Goal: Task Accomplishment & Management: Manage account settings

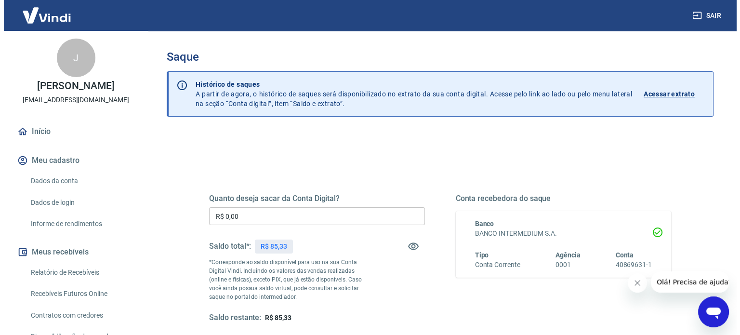
scroll to position [141, 0]
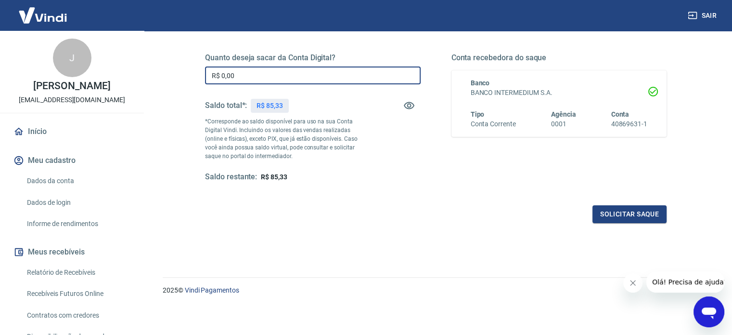
drag, startPoint x: 248, startPoint y: 77, endPoint x: 199, endPoint y: 73, distance: 49.3
click at [199, 73] on div "Quanto deseja sacar da Conta Digital? R$ 0,00 ​ Saldo total*: R$ 85,33 *Corresp…" at bounding box center [436, 123] width 485 height 224
type input "R$ 85,33"
click at [623, 213] on button "Solicitar saque" at bounding box center [630, 214] width 74 height 18
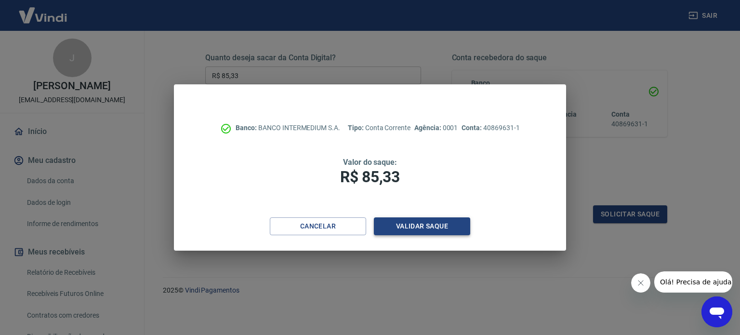
click at [461, 227] on button "Validar saque" at bounding box center [422, 226] width 96 height 18
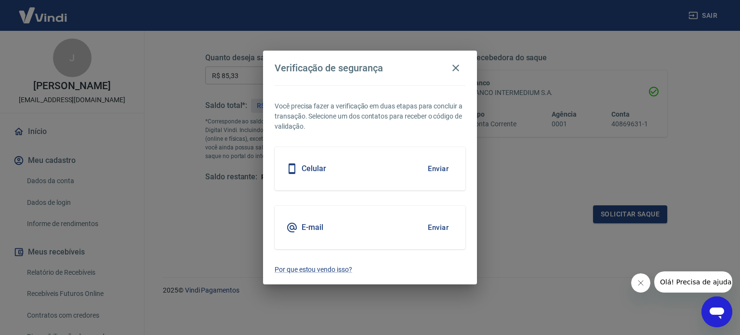
click at [340, 167] on div "Celular Enviar" at bounding box center [370, 168] width 191 height 43
click at [437, 167] on button "Enviar" at bounding box center [437, 168] width 31 height 20
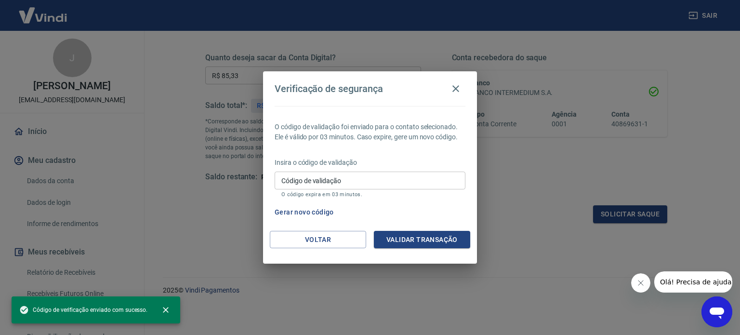
click at [343, 183] on input "Código de validação" at bounding box center [370, 180] width 191 height 18
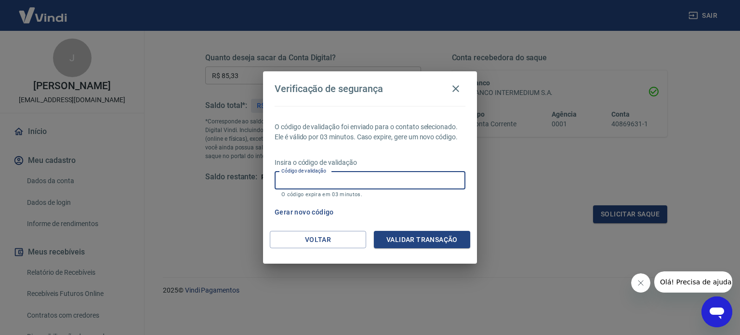
click at [354, 181] on input "Código de validação" at bounding box center [370, 180] width 191 height 18
type input "412382"
click at [412, 227] on div "O código de validação foi enviado para o contato selecionado. Ele é válido por …" at bounding box center [370, 168] width 214 height 125
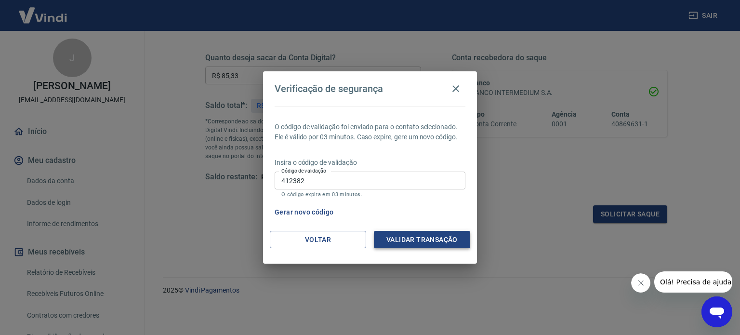
click at [411, 232] on button "Validar transação" at bounding box center [422, 240] width 96 height 18
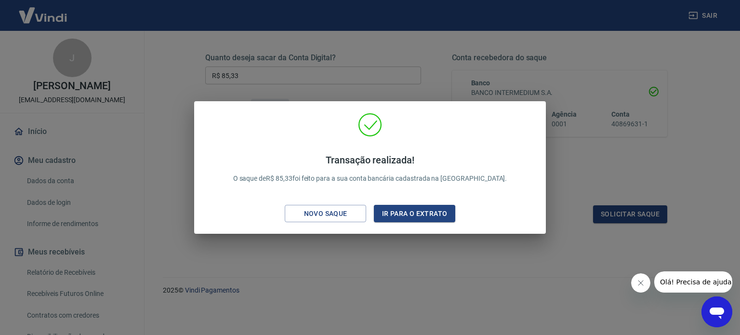
click at [326, 282] on div "Transação realizada! O saque de R$ 85,33 foi feito para a sua conta bancária ca…" at bounding box center [370, 167] width 740 height 335
